Goal: Information Seeking & Learning: Learn about a topic

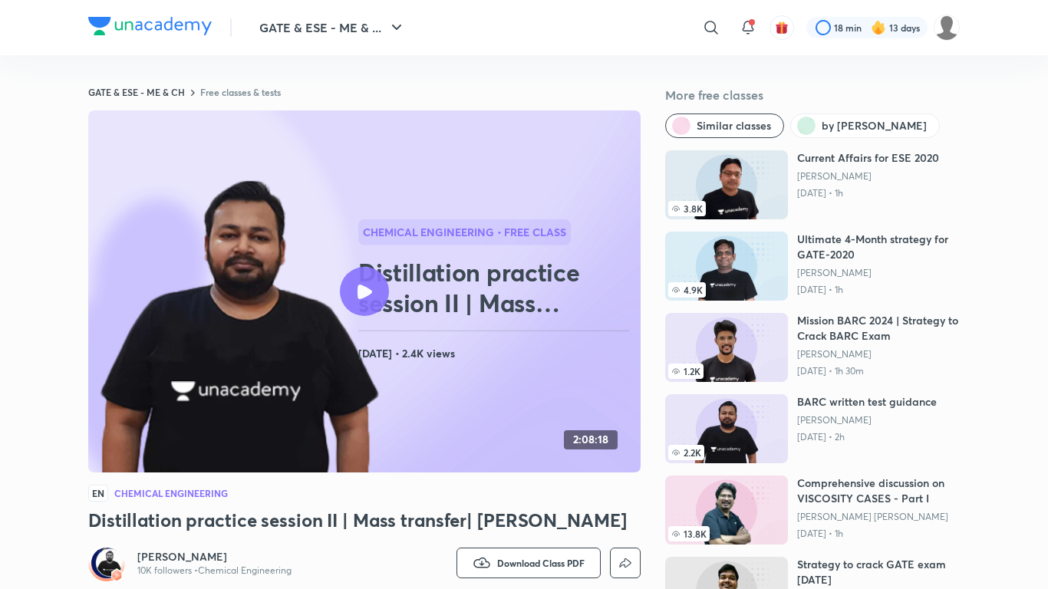
scroll to position [109, 0]
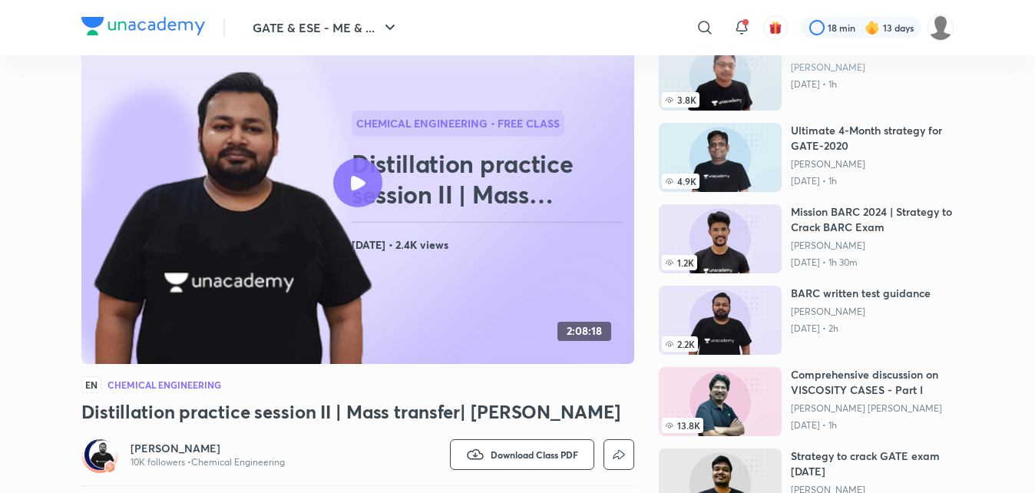
click at [351, 176] on icon at bounding box center [358, 183] width 15 height 15
